Goal: Information Seeking & Learning: Learn about a topic

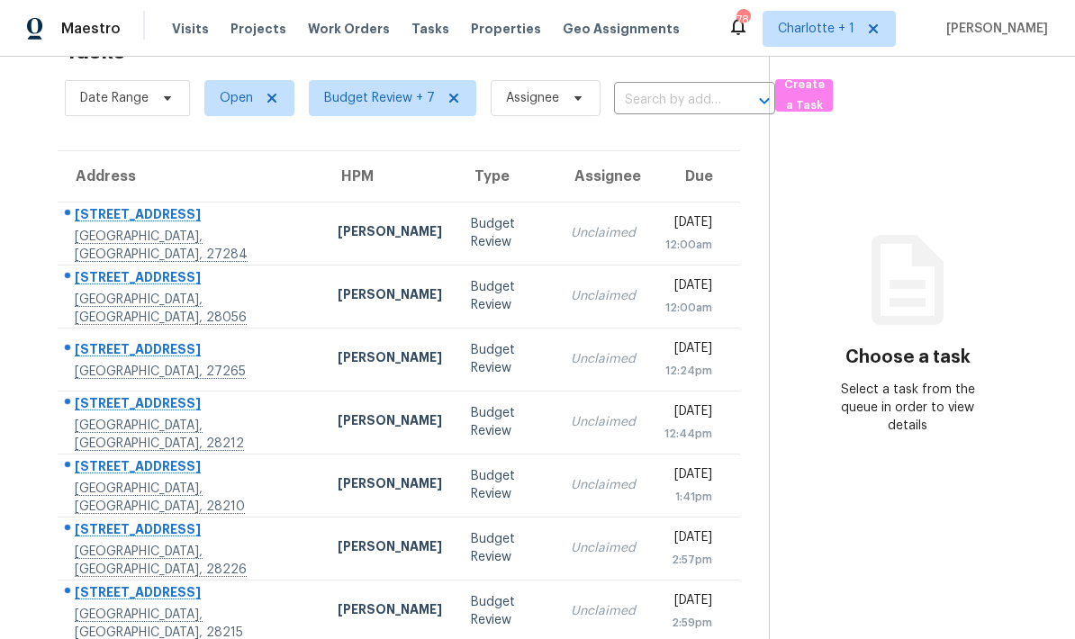
scroll to position [57, 0]
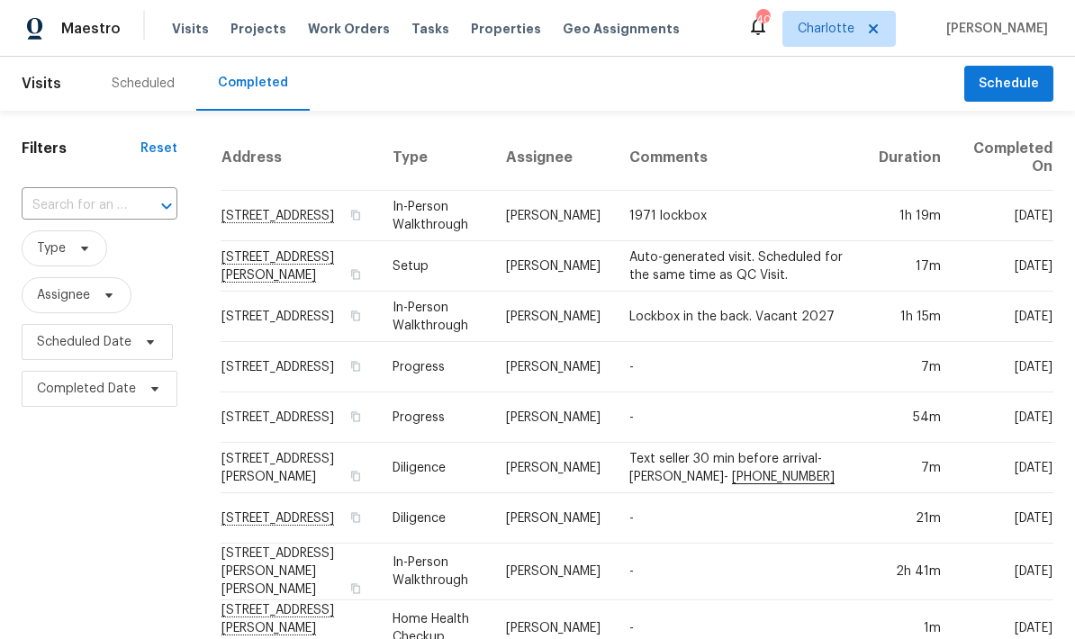
click at [240, 30] on span "Projects" at bounding box center [258, 29] width 56 height 18
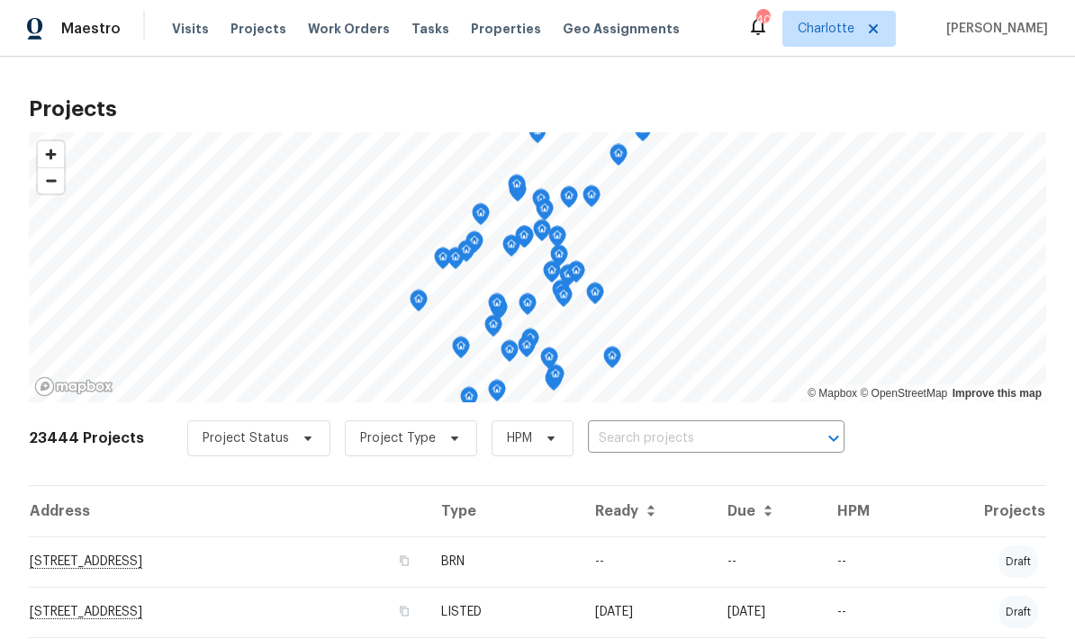
click at [673, 432] on input "text" at bounding box center [691, 439] width 206 height 28
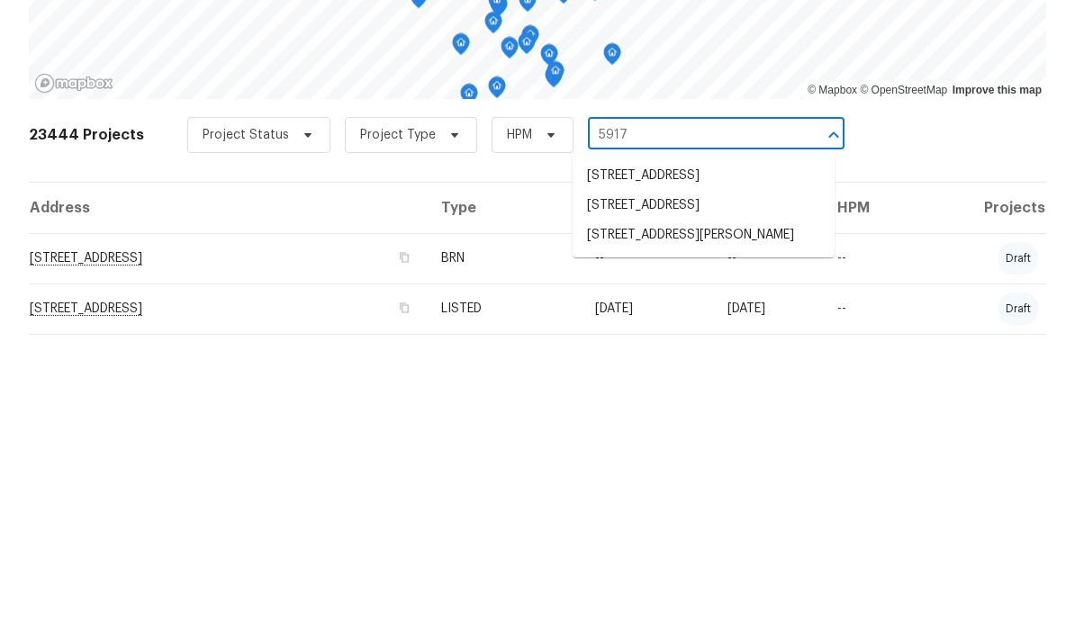
type input "5917 m"
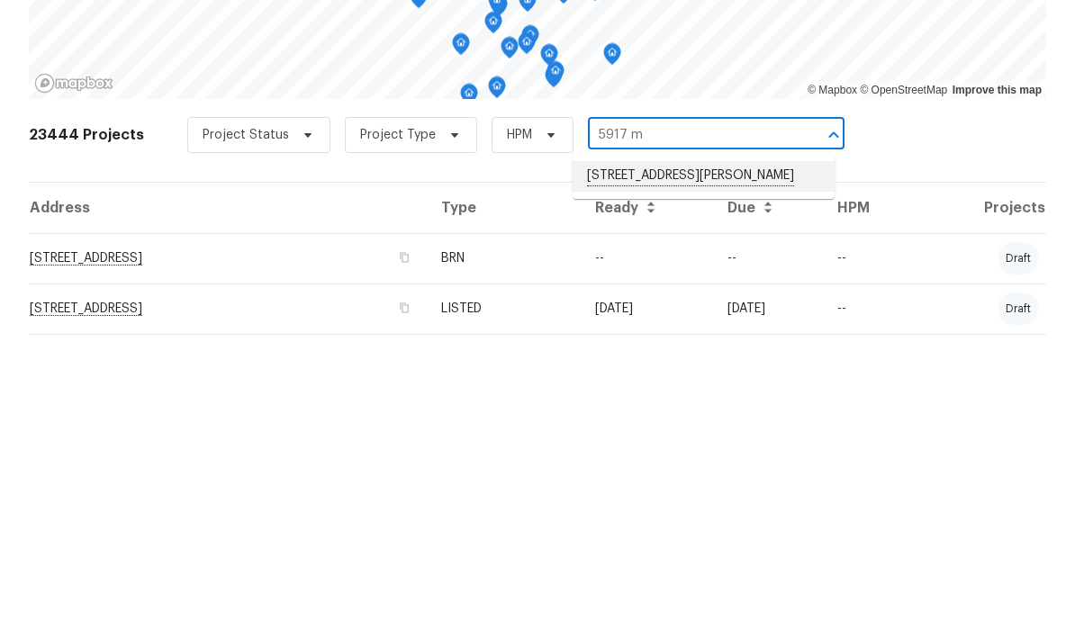
click at [768, 465] on li "5917 McBride St, Charlotte, NC 28215" at bounding box center [704, 480] width 262 height 31
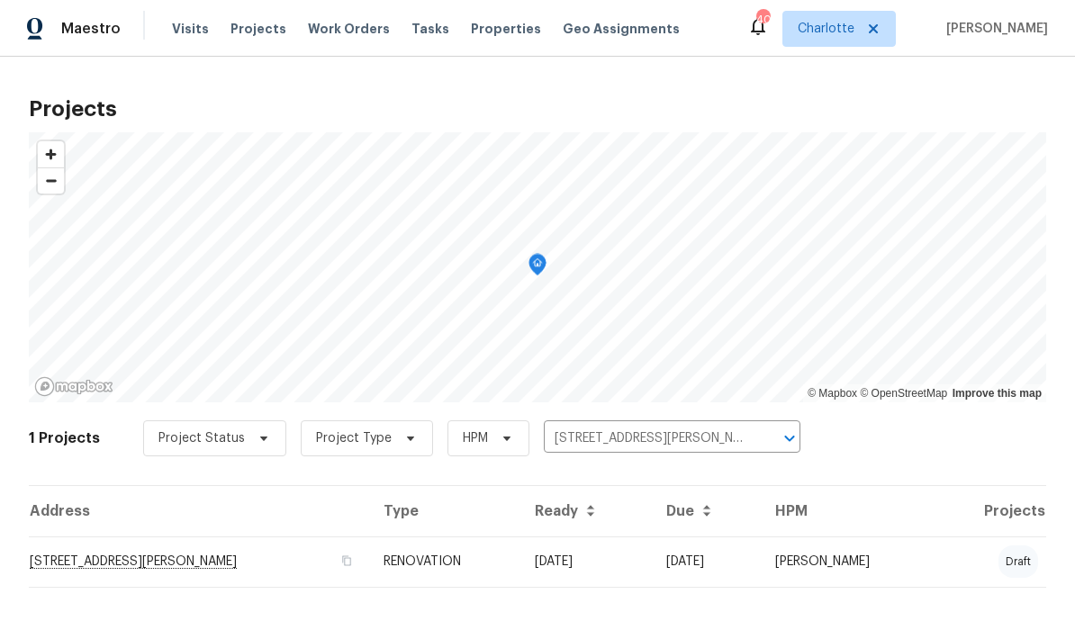
click at [266, 553] on td "5917 McBride St, Charlotte, NC 28215" at bounding box center [199, 562] width 340 height 50
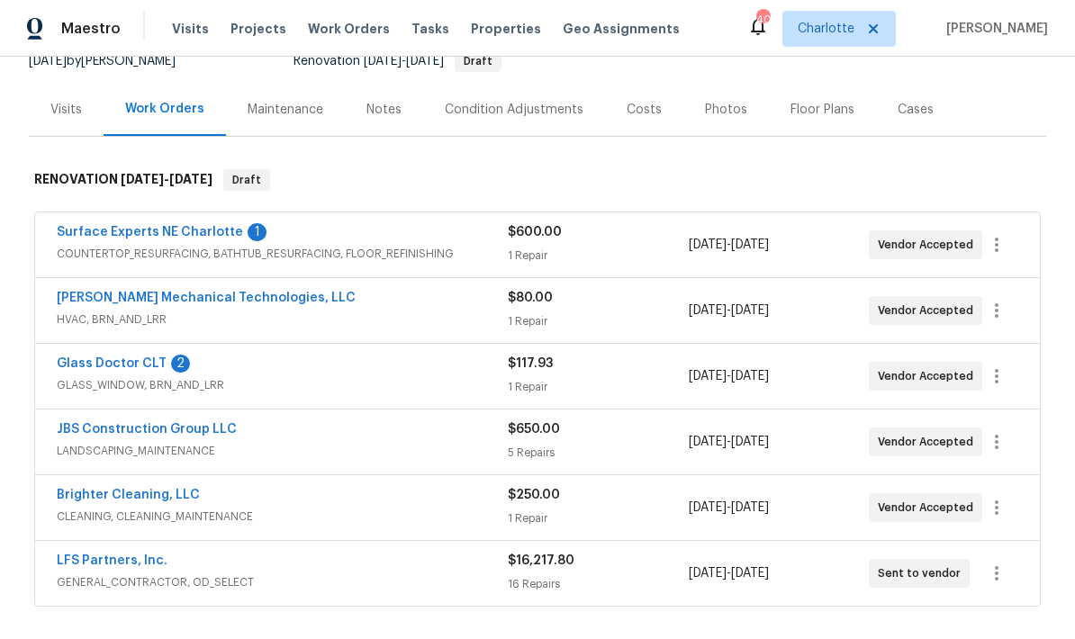
click at [631, 127] on div "Costs" at bounding box center [644, 109] width 78 height 53
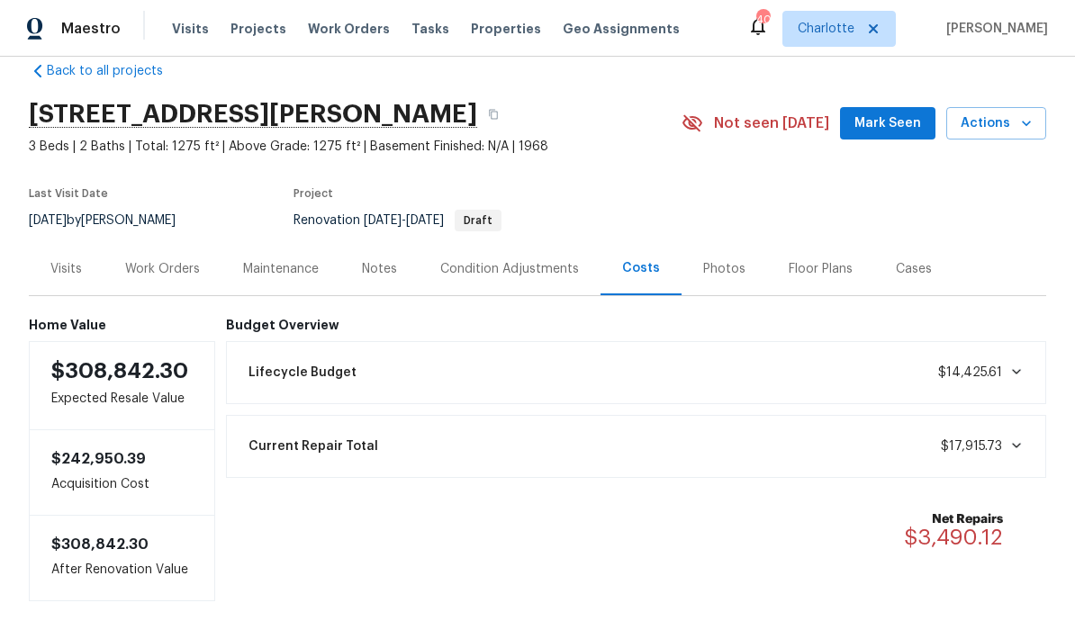
click at [47, 255] on div "Visits" at bounding box center [66, 268] width 75 height 53
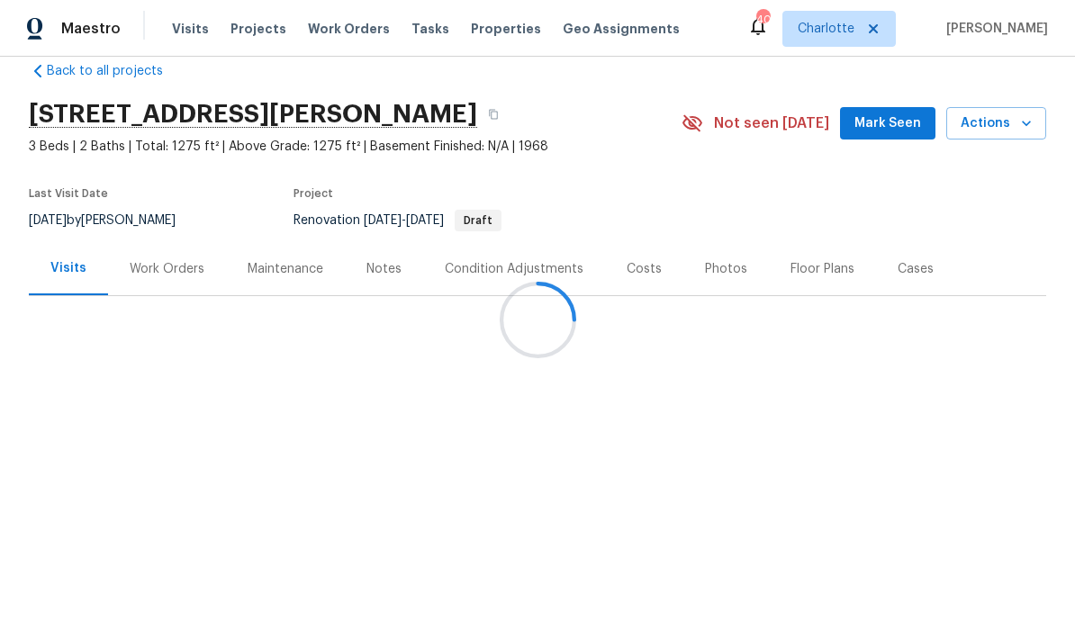
scroll to position [72, 0]
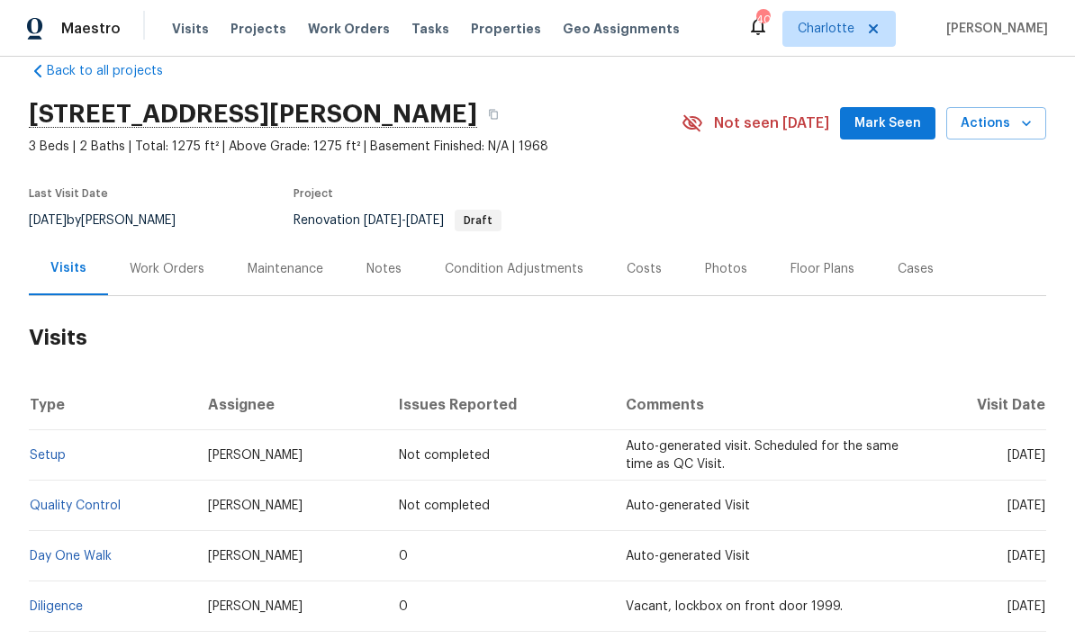
click at [47, 582] on td "Diligence" at bounding box center [111, 607] width 165 height 50
click at [49, 601] on link "Diligence" at bounding box center [56, 607] width 53 height 13
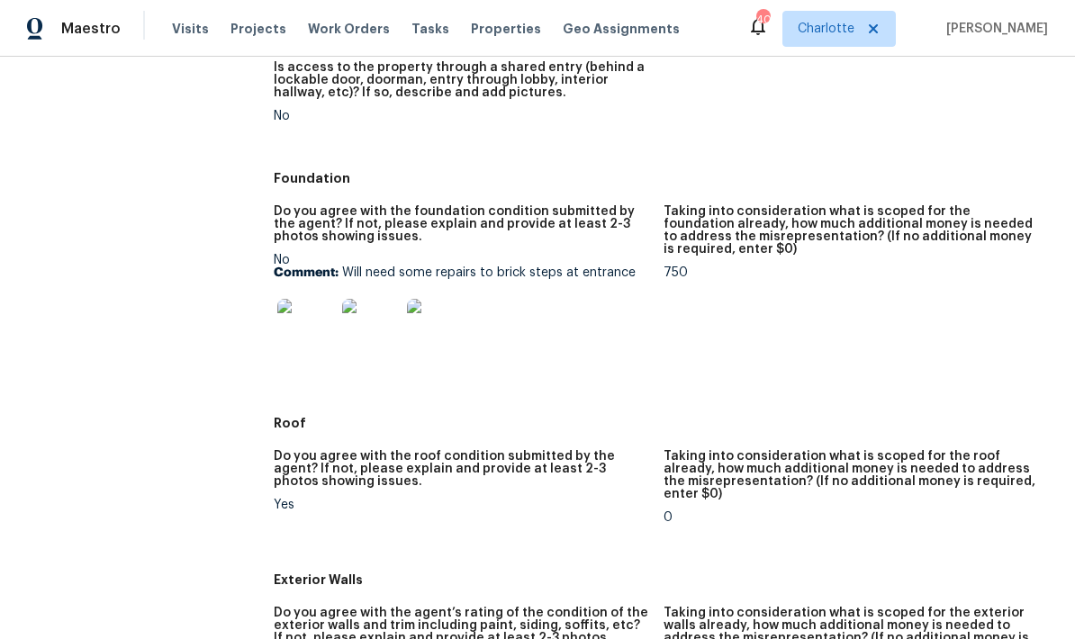
scroll to position [420, 0]
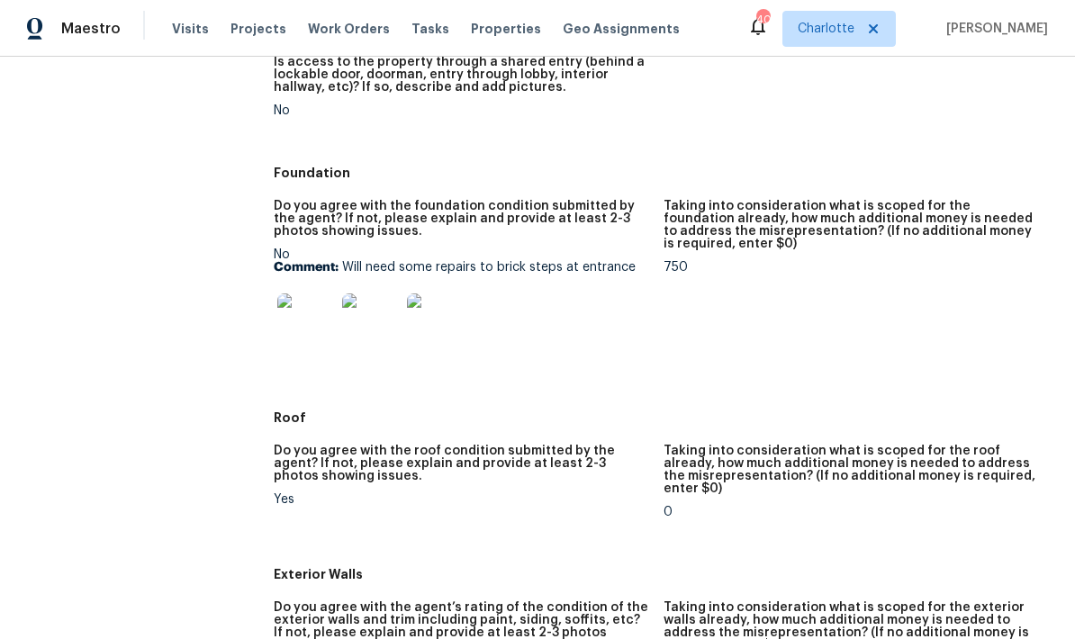
click at [277, 321] on img at bounding box center [306, 322] width 58 height 58
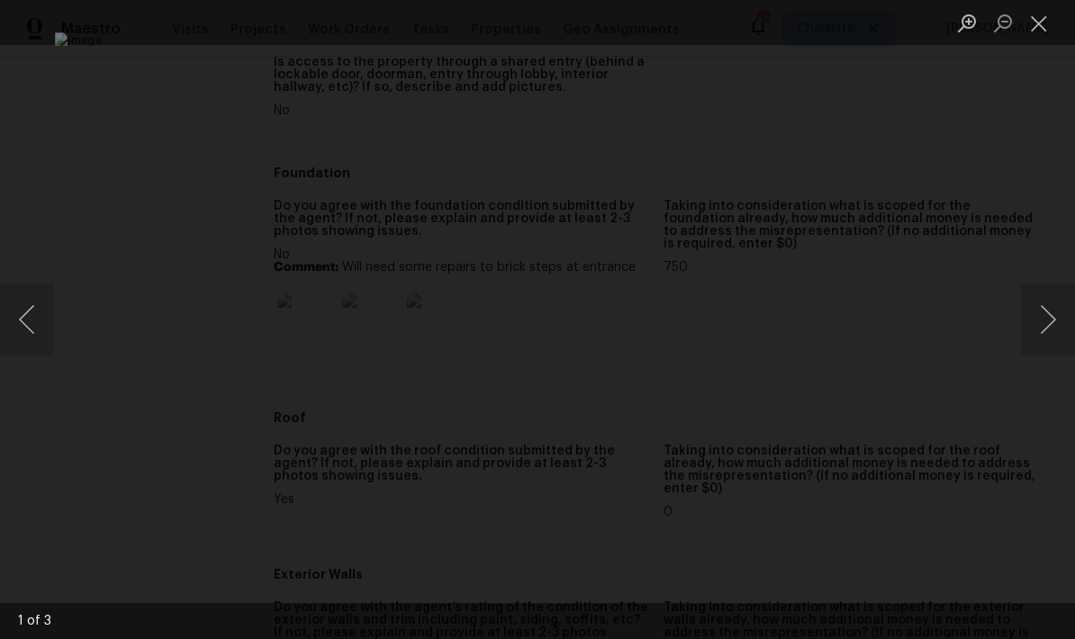
click at [880, 309] on img "Lightbox" at bounding box center [538, 319] width 966 height 574
click at [914, 314] on img "Lightbox" at bounding box center [538, 319] width 966 height 574
click at [1015, 303] on div "Lightbox" at bounding box center [537, 319] width 1075 height 639
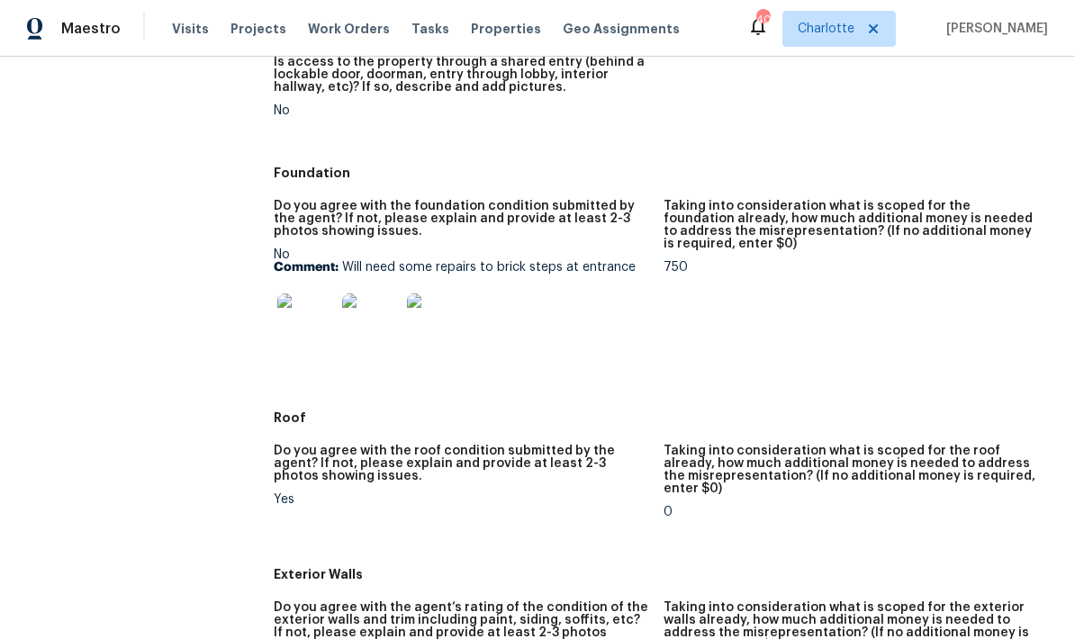
click at [359, 324] on img at bounding box center [371, 322] width 58 height 58
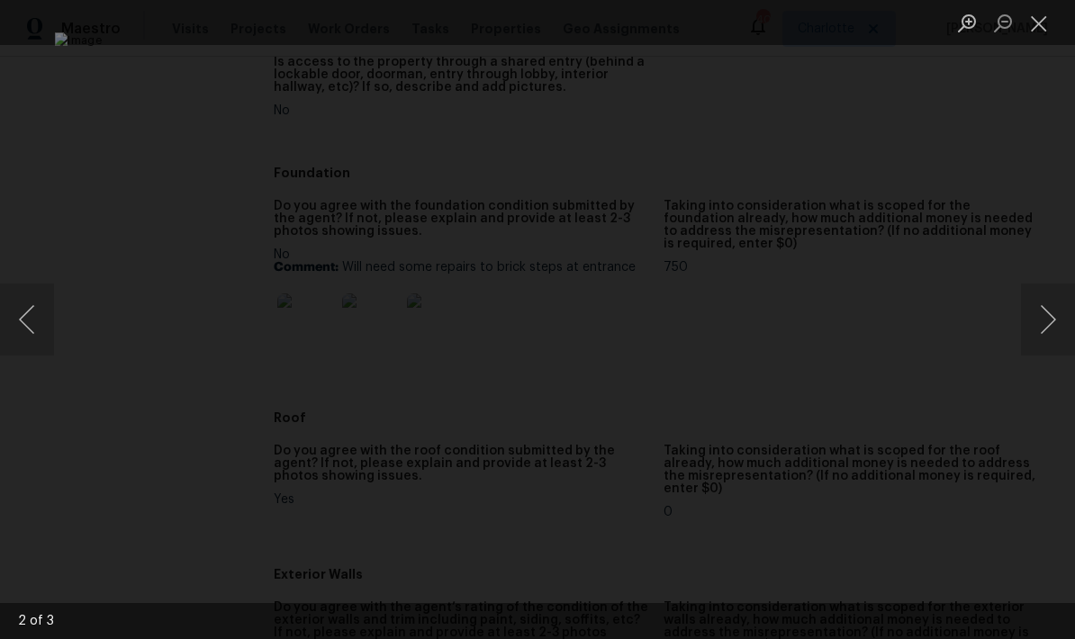
click at [1048, 304] on button "Next image" at bounding box center [1048, 320] width 54 height 72
click at [1033, 187] on div "Lightbox" at bounding box center [537, 319] width 1075 height 639
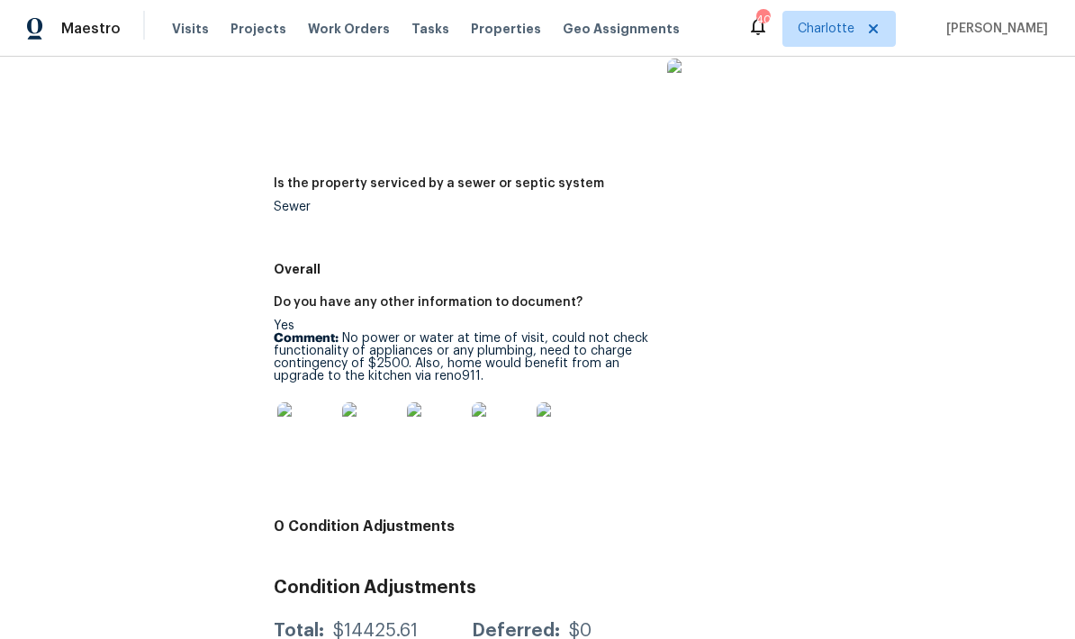
scroll to position [2741, 0]
click at [302, 418] on img at bounding box center [306, 432] width 58 height 58
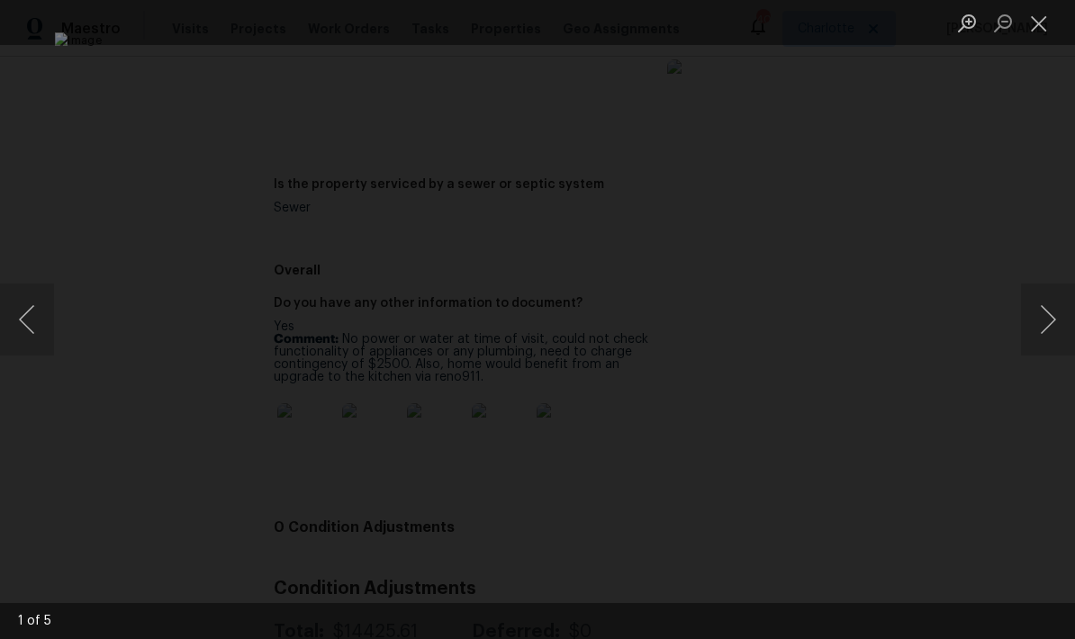
click at [1046, 304] on button "Next image" at bounding box center [1048, 320] width 54 height 72
click at [1039, 307] on button "Next image" at bounding box center [1048, 320] width 54 height 72
click at [1042, 312] on button "Next image" at bounding box center [1048, 320] width 54 height 72
click at [1040, 309] on button "Next image" at bounding box center [1048, 320] width 54 height 72
click at [1043, 307] on button "Next image" at bounding box center [1048, 320] width 54 height 72
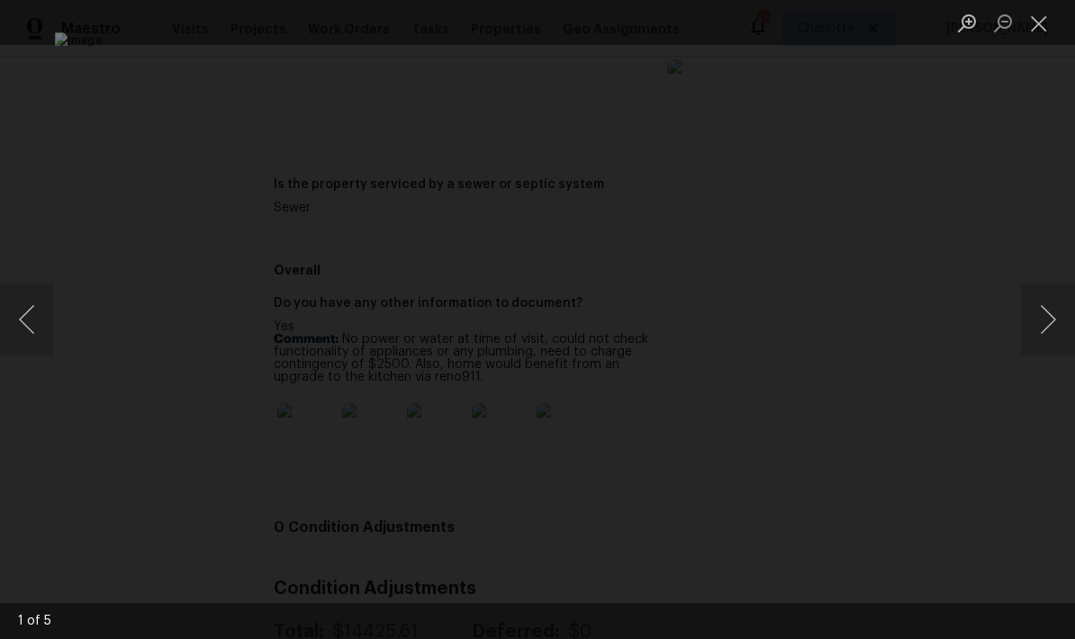
click at [1039, 312] on button "Next image" at bounding box center [1048, 320] width 54 height 72
click at [1033, 293] on button "Next image" at bounding box center [1048, 320] width 54 height 72
click at [1037, 299] on button "Next image" at bounding box center [1048, 320] width 54 height 72
click at [1044, 303] on button "Next image" at bounding box center [1048, 320] width 54 height 72
click at [1042, 302] on button "Next image" at bounding box center [1048, 320] width 54 height 72
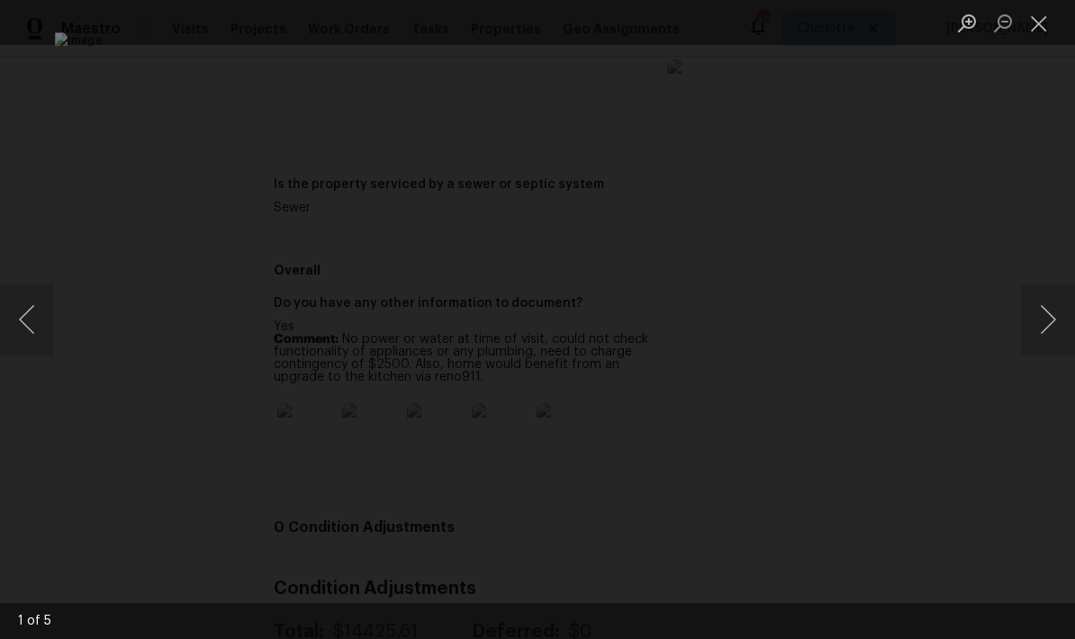
click at [1043, 312] on button "Next image" at bounding box center [1048, 320] width 54 height 72
click at [1043, 304] on button "Next image" at bounding box center [1048, 320] width 54 height 72
click at [1048, 303] on button "Next image" at bounding box center [1048, 320] width 54 height 72
click at [1043, 149] on div "Lightbox" at bounding box center [537, 319] width 1075 height 639
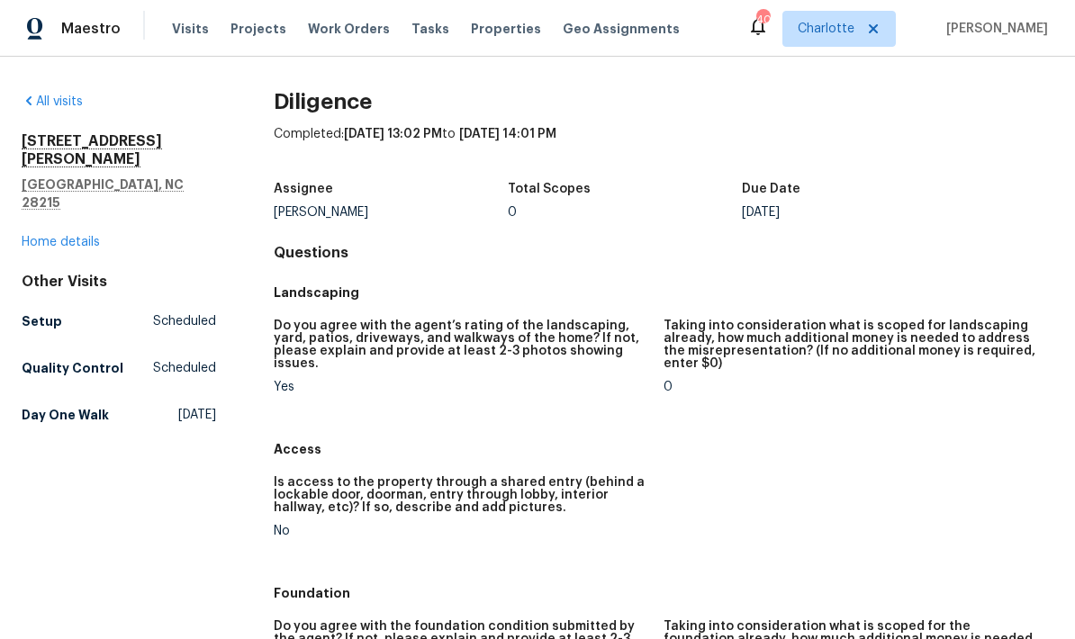
scroll to position [0, 0]
click at [38, 236] on link "Home details" at bounding box center [61, 242] width 78 height 13
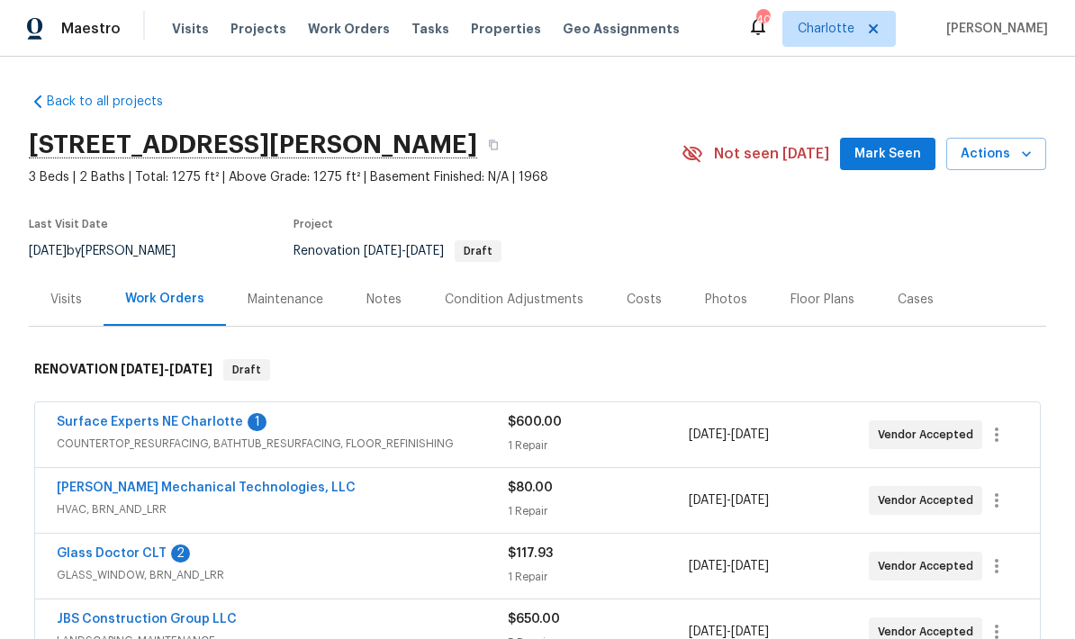
click at [56, 291] on div "Visits" at bounding box center [66, 300] width 32 height 18
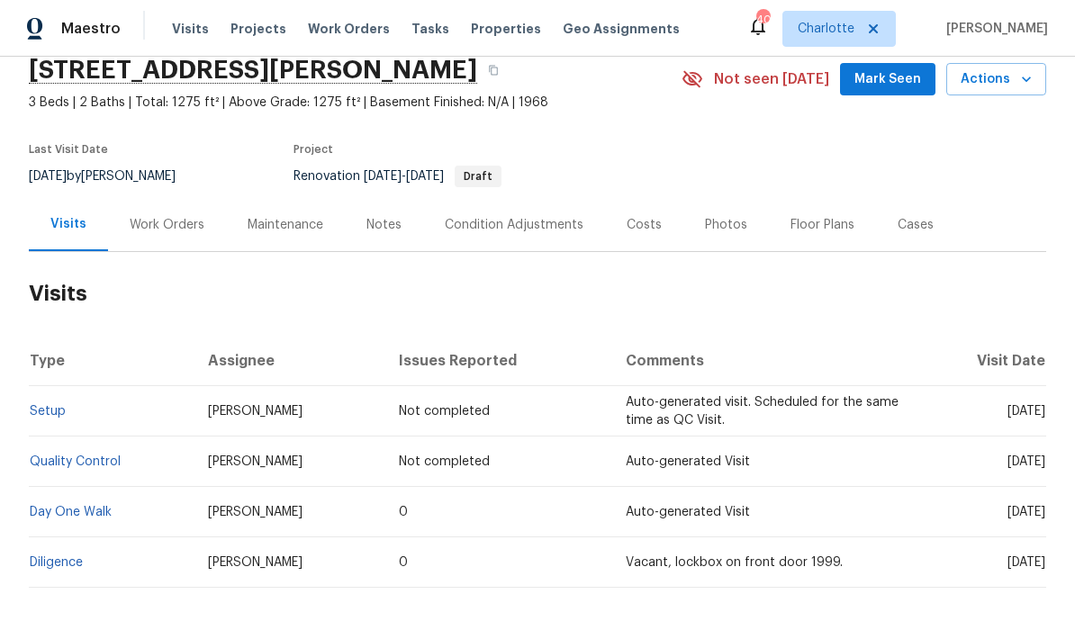
scroll to position [74, 0]
click at [65, 507] on link "Day One Walk" at bounding box center [71, 513] width 82 height 13
